Goal: Task Accomplishment & Management: Use online tool/utility

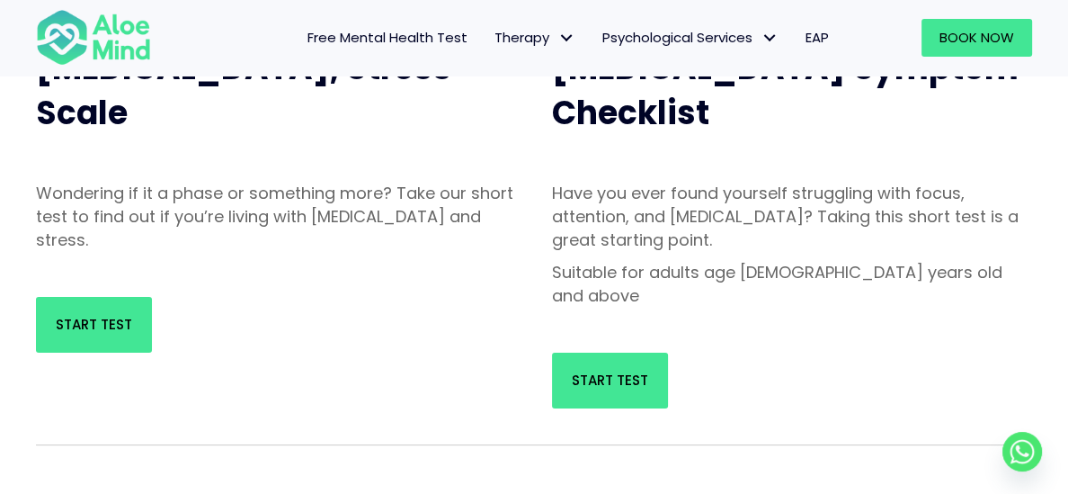
scroll to position [107, 0]
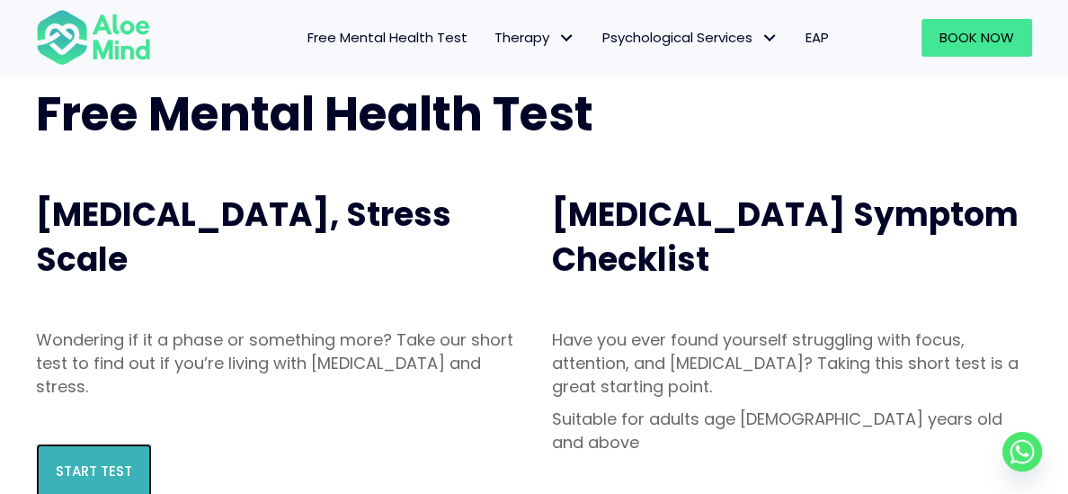
click at [87, 476] on span "Start Test" at bounding box center [94, 470] width 76 height 19
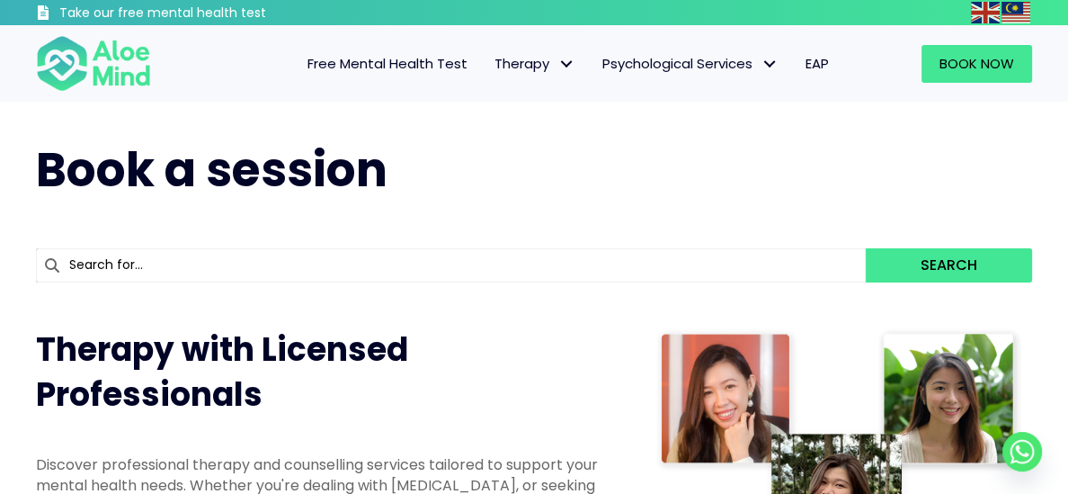
click at [428, 78] on link "Free Mental Health Test" at bounding box center [386, 64] width 187 height 38
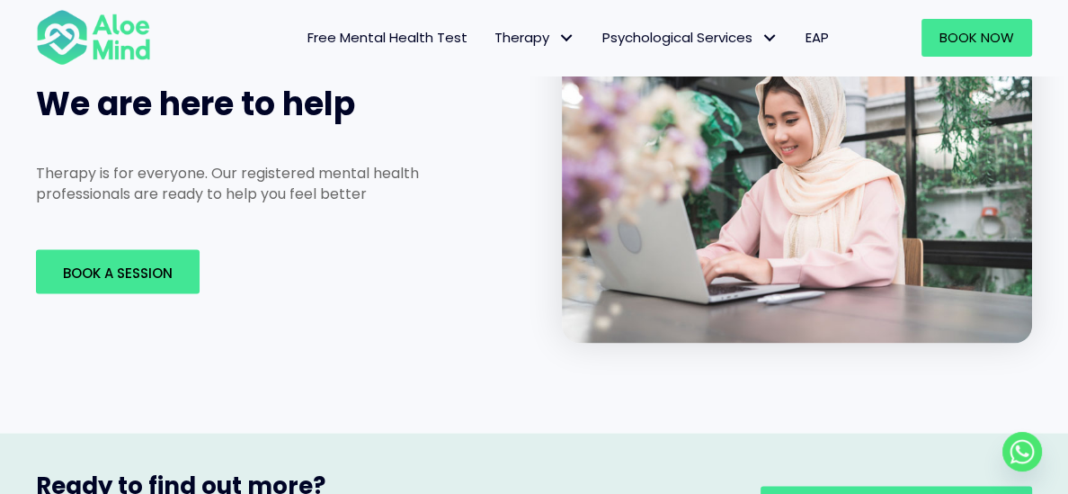
scroll to position [2798, 0]
